Goal: Information Seeking & Learning: Learn about a topic

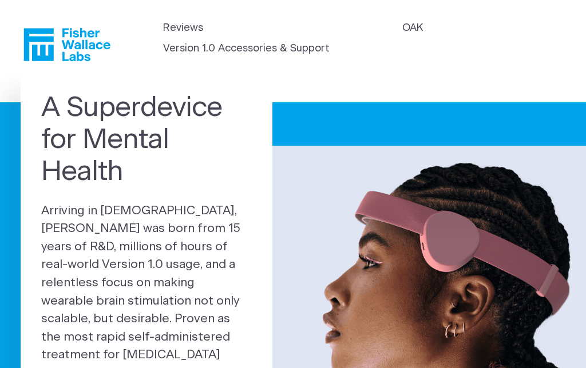
click at [422, 21] on link "OAK" at bounding box center [412, 28] width 21 height 15
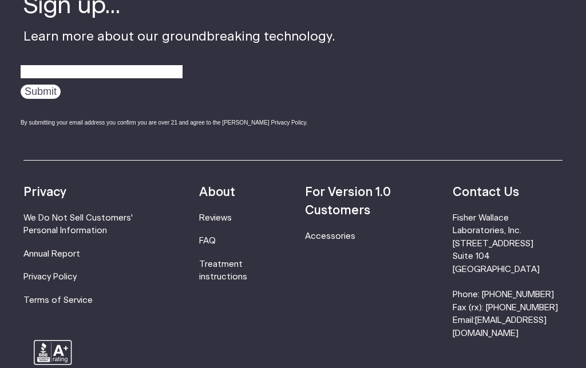
scroll to position [1843, 0]
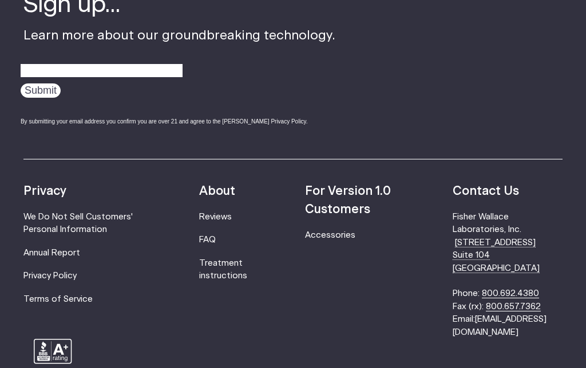
click at [216, 236] on link "FAQ" at bounding box center [207, 240] width 17 height 9
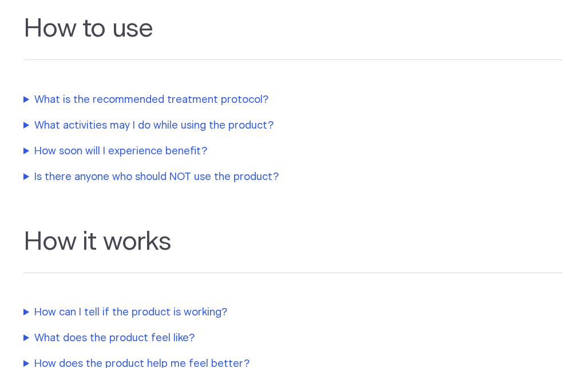
scroll to position [367, 0]
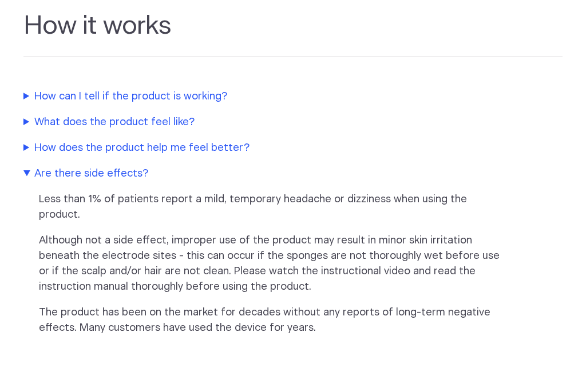
scroll to position [581, 0]
click at [51, 174] on summary "Are there side effects?" at bounding box center [263, 173] width 480 height 15
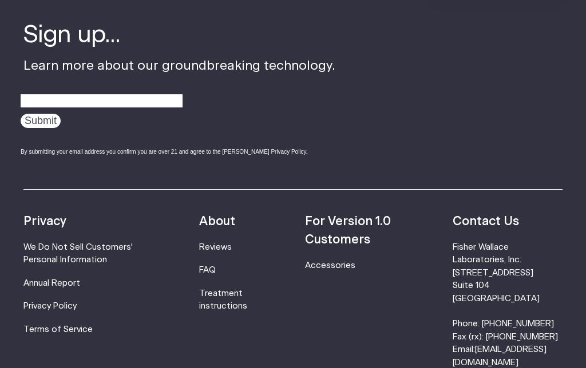
scroll to position [1339, 0]
click at [226, 252] on link "Reviews" at bounding box center [215, 247] width 33 height 9
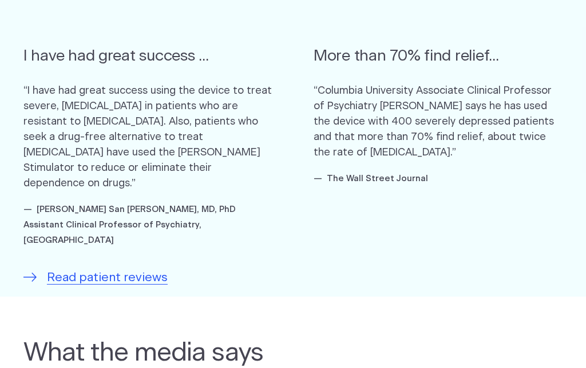
scroll to position [689, 0]
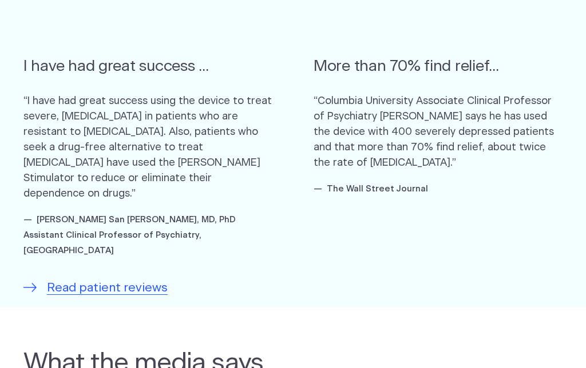
click at [130, 279] on span "Read patient reviews" at bounding box center [107, 288] width 121 height 18
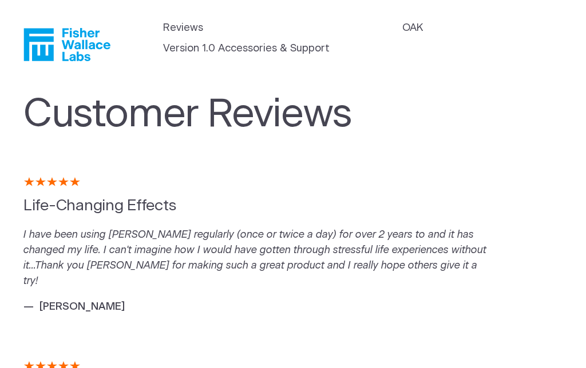
click at [64, 46] on icon "Fisher Wallace" at bounding box center [71, 44] width 78 height 33
